Goal: Navigation & Orientation: Find specific page/section

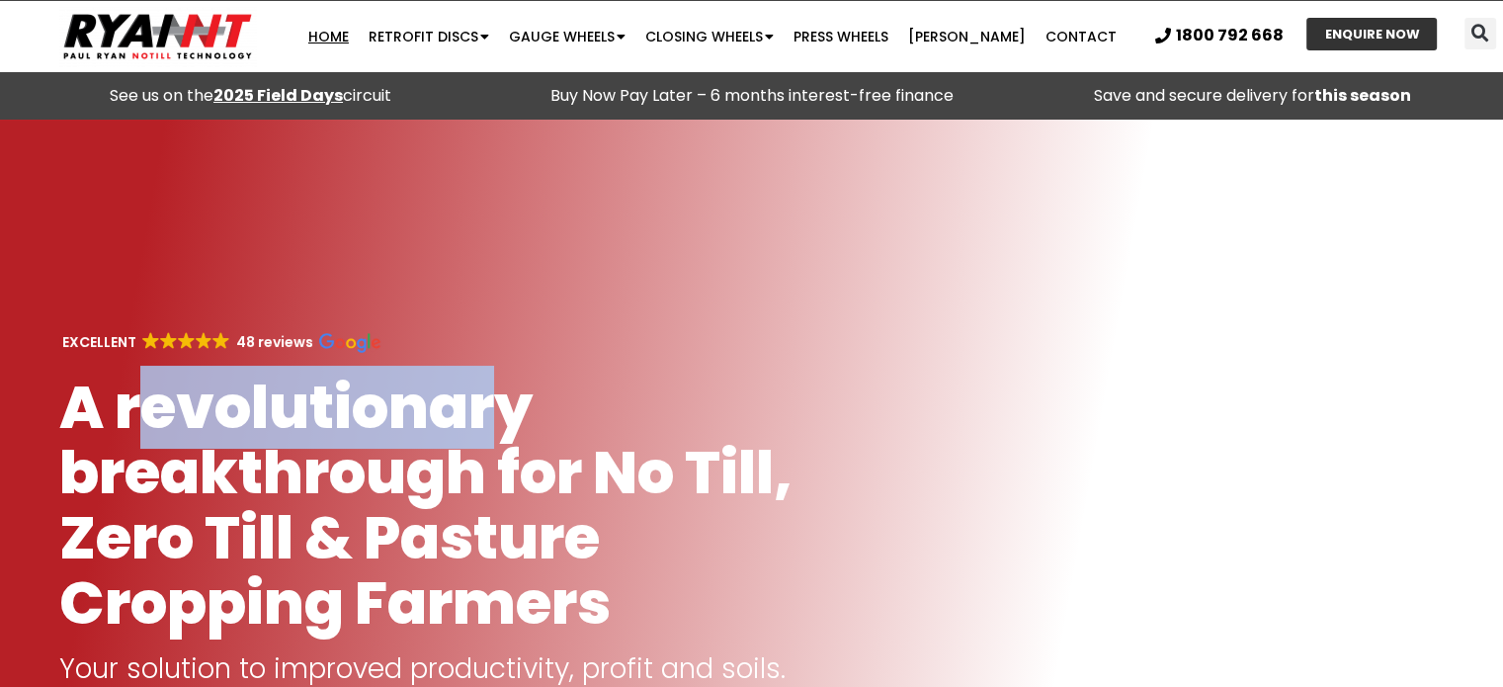
click at [543, 432] on h1 "A revolutionary breakthrough for No Till, Zero Till & Pasture Cropping Farmers" at bounding box center [440, 505] width 762 height 261
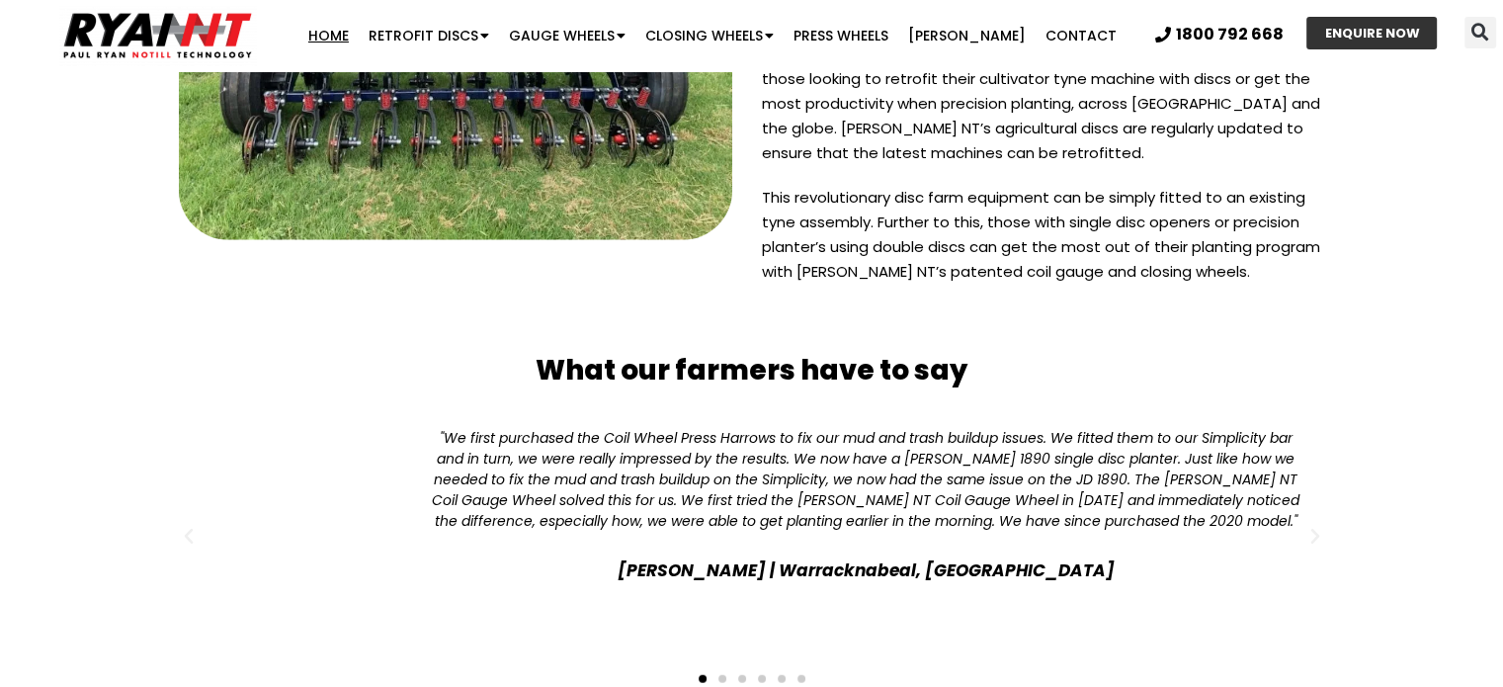
scroll to position [5040, 0]
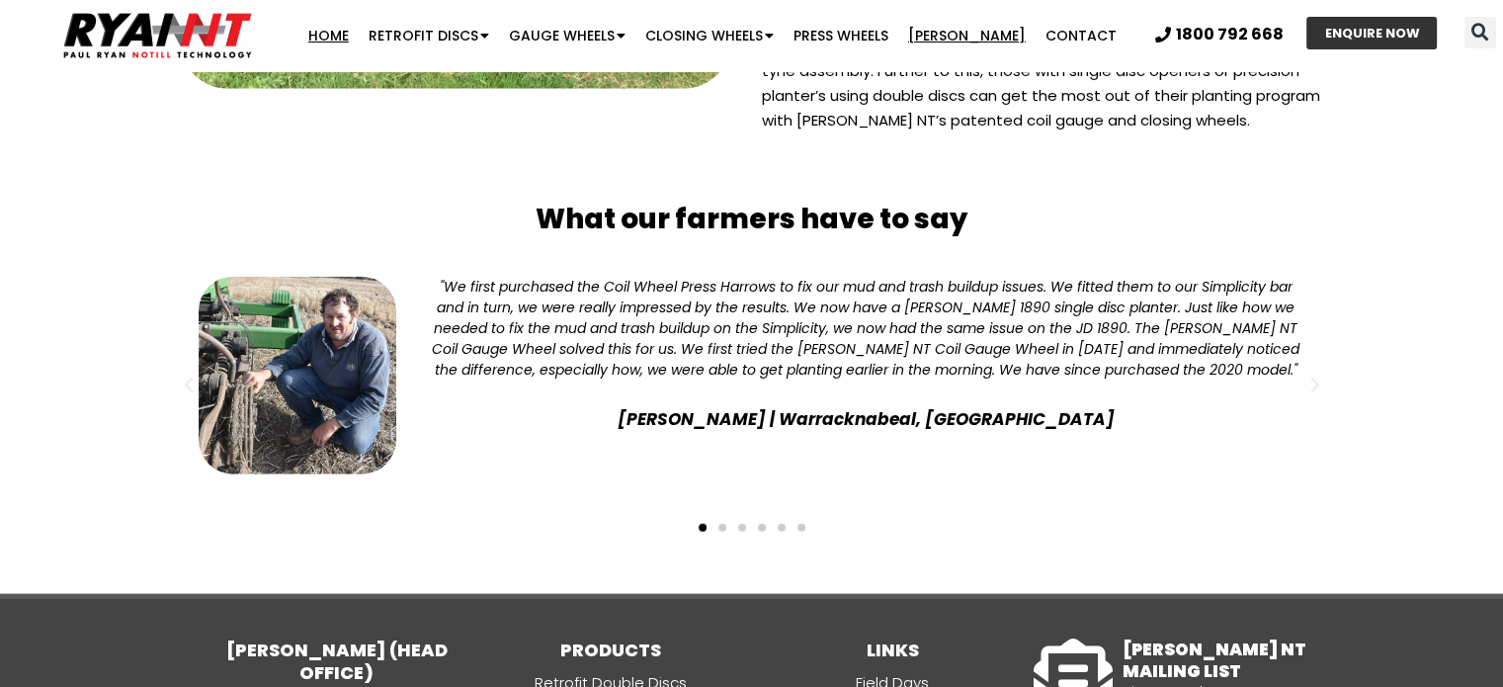
click at [972, 35] on link "[PERSON_NAME]" at bounding box center [966, 36] width 137 height 40
